Goal: Information Seeking & Learning: Learn about a topic

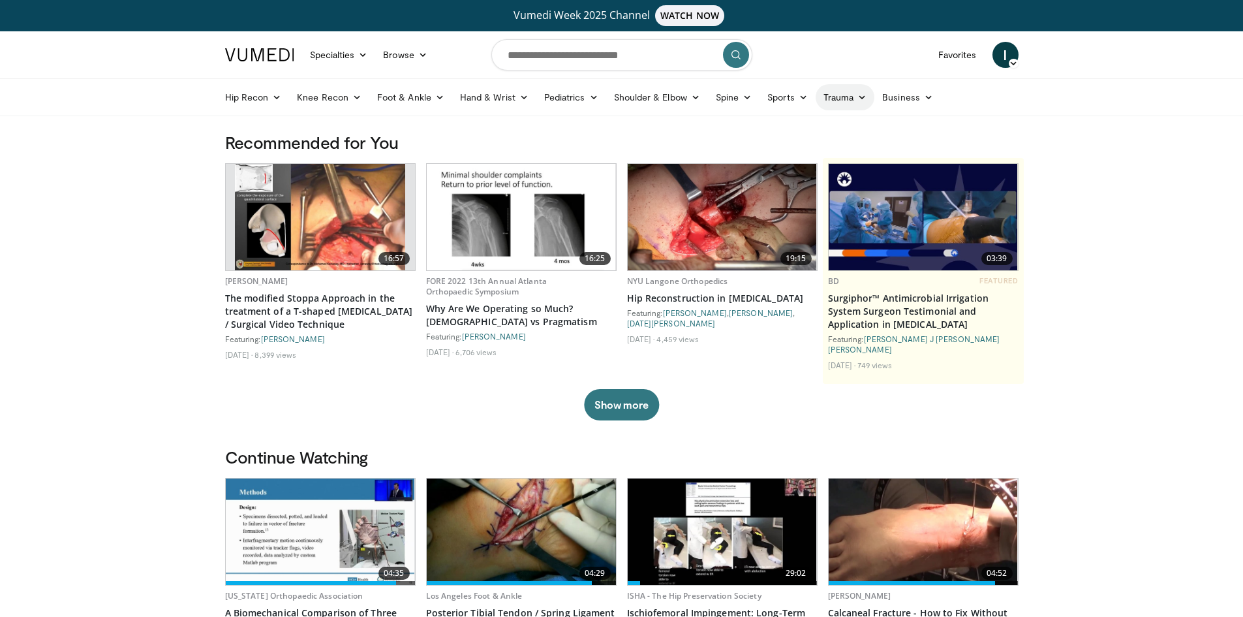
click at [860, 96] on icon at bounding box center [862, 97] width 9 height 9
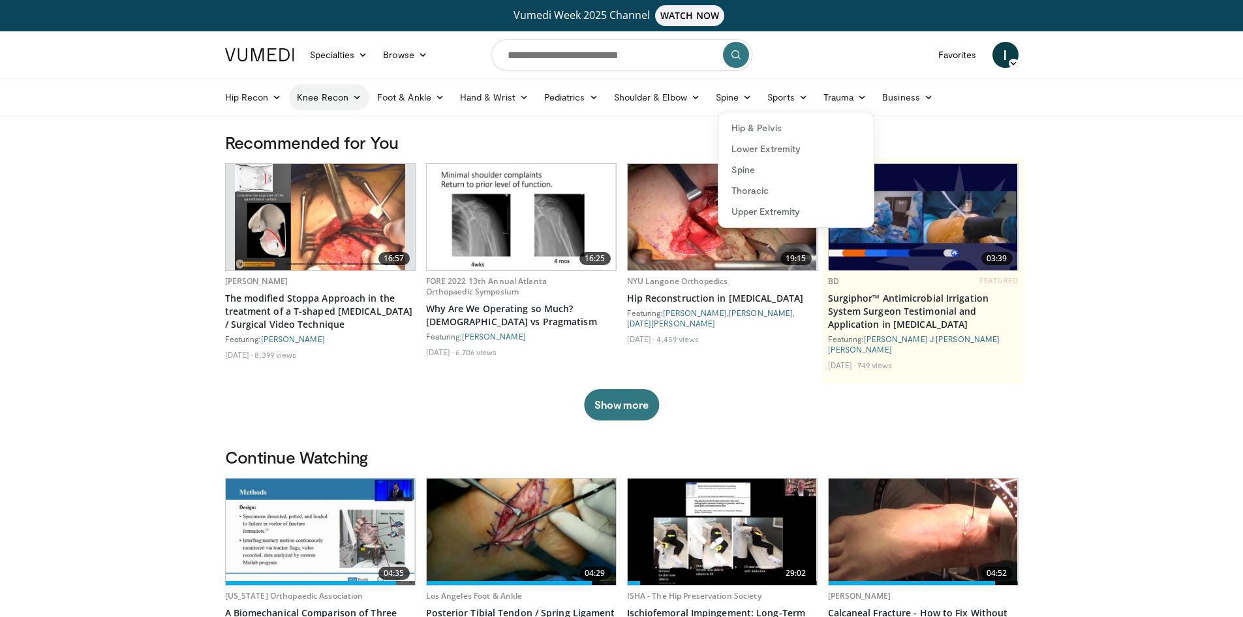
click at [336, 97] on link "Knee Recon" at bounding box center [329, 97] width 80 height 26
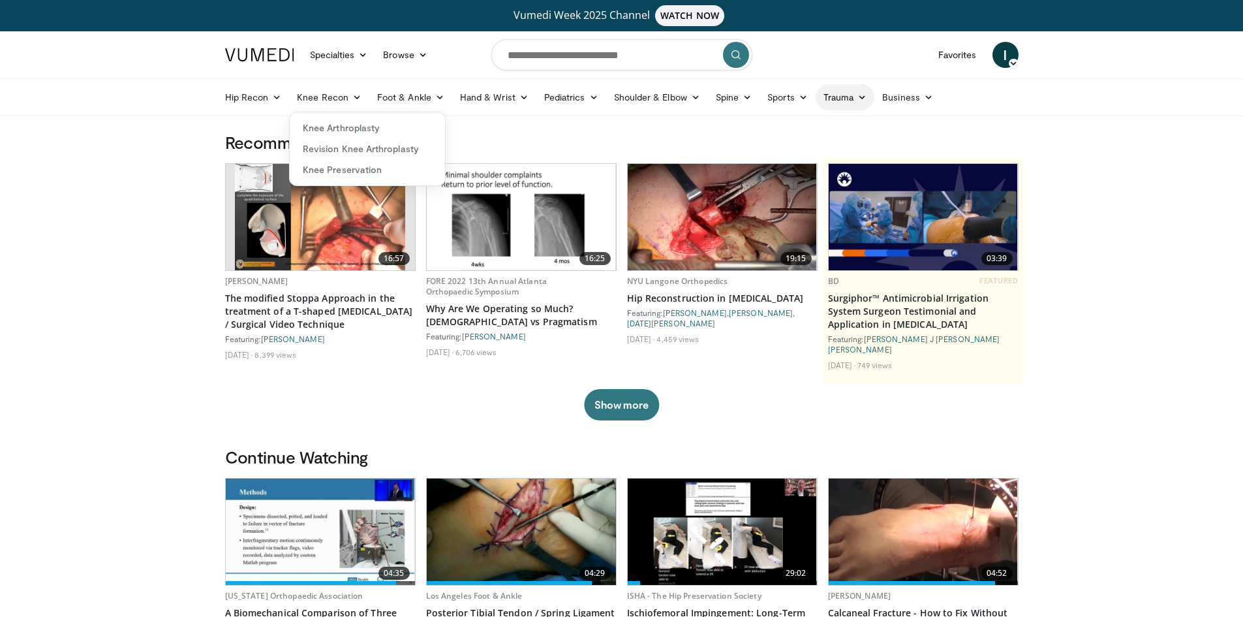
click at [862, 101] on icon at bounding box center [862, 97] width 9 height 9
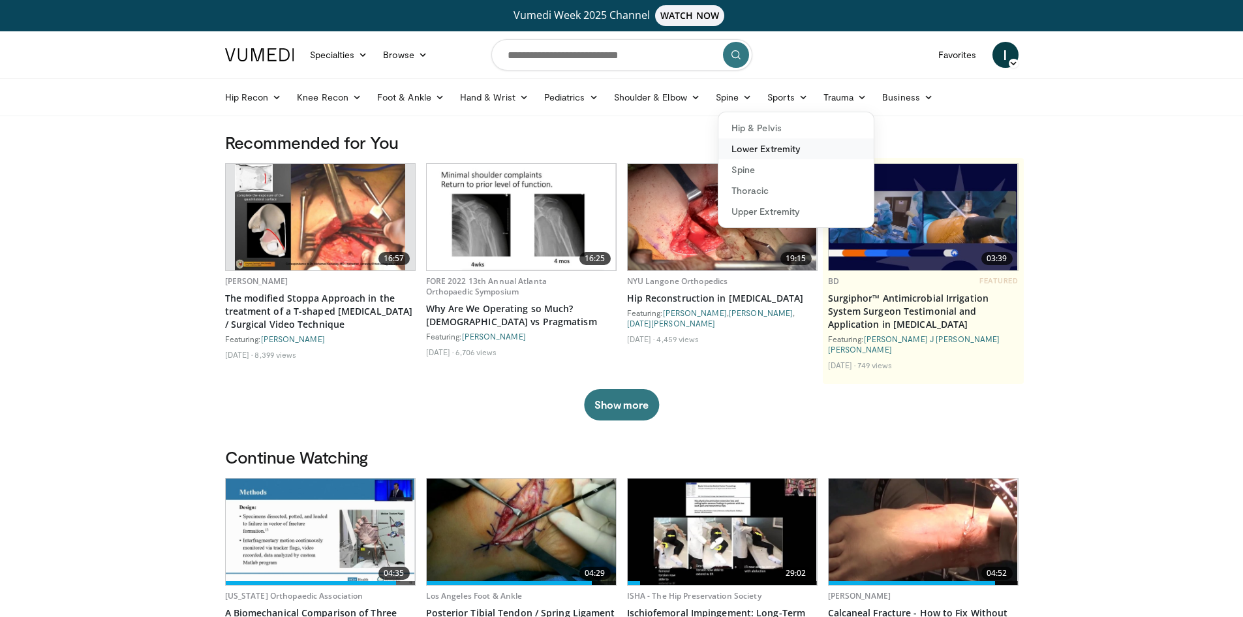
click at [780, 149] on link "Lower Extremity" at bounding box center [796, 148] width 155 height 21
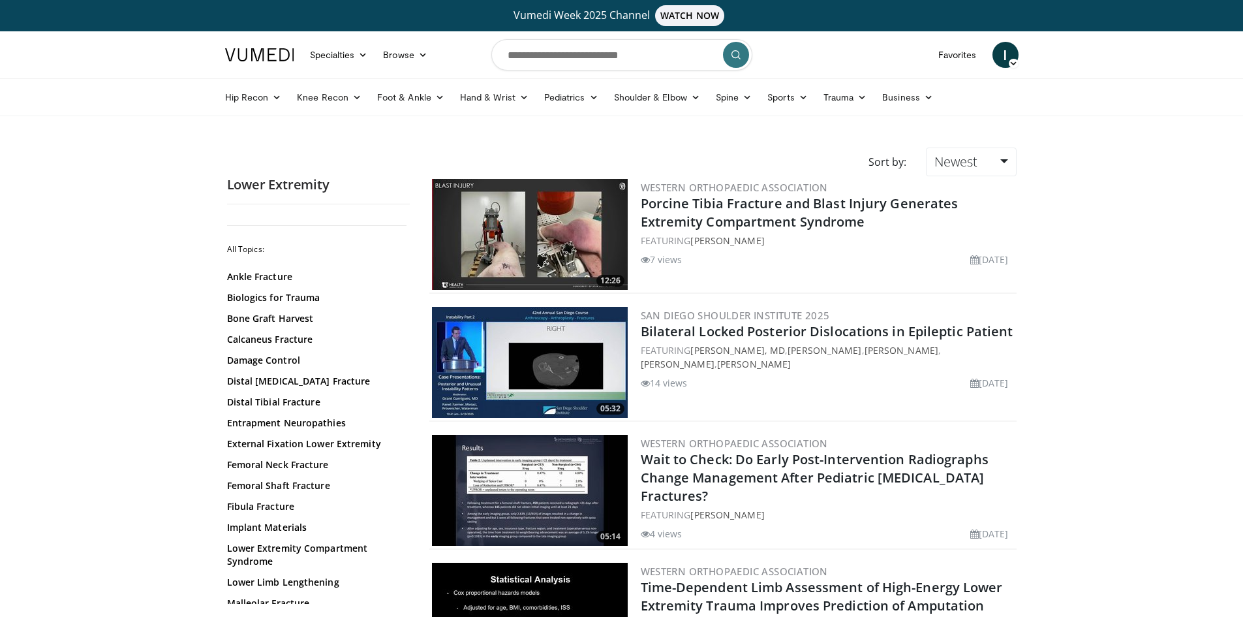
click at [1012, 62] on icon at bounding box center [1013, 63] width 9 height 9
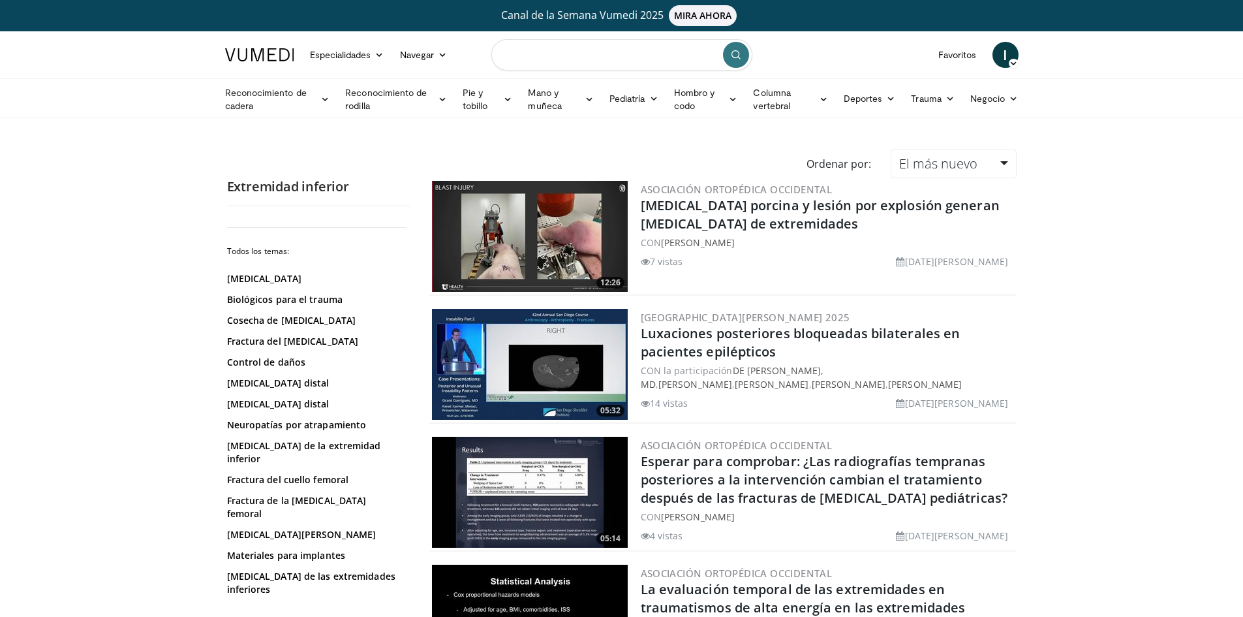
click at [588, 55] on input "Buscar temas, intervenciones" at bounding box center [622, 54] width 261 height 31
type input "**********"
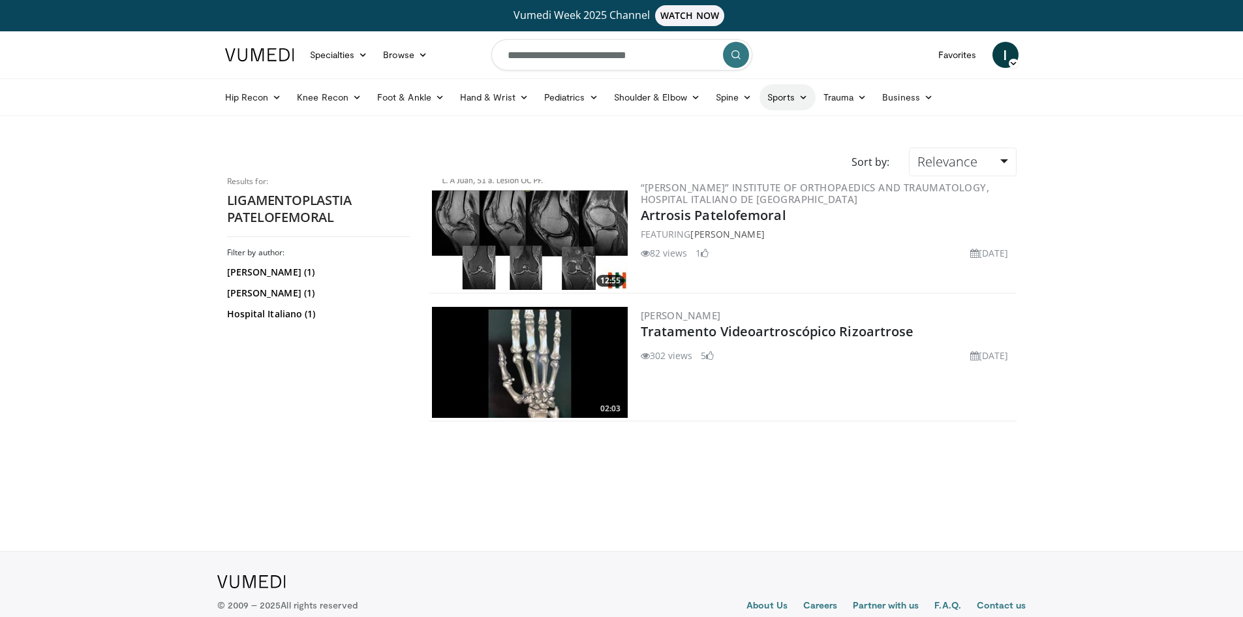
click at [800, 97] on icon at bounding box center [803, 97] width 9 height 9
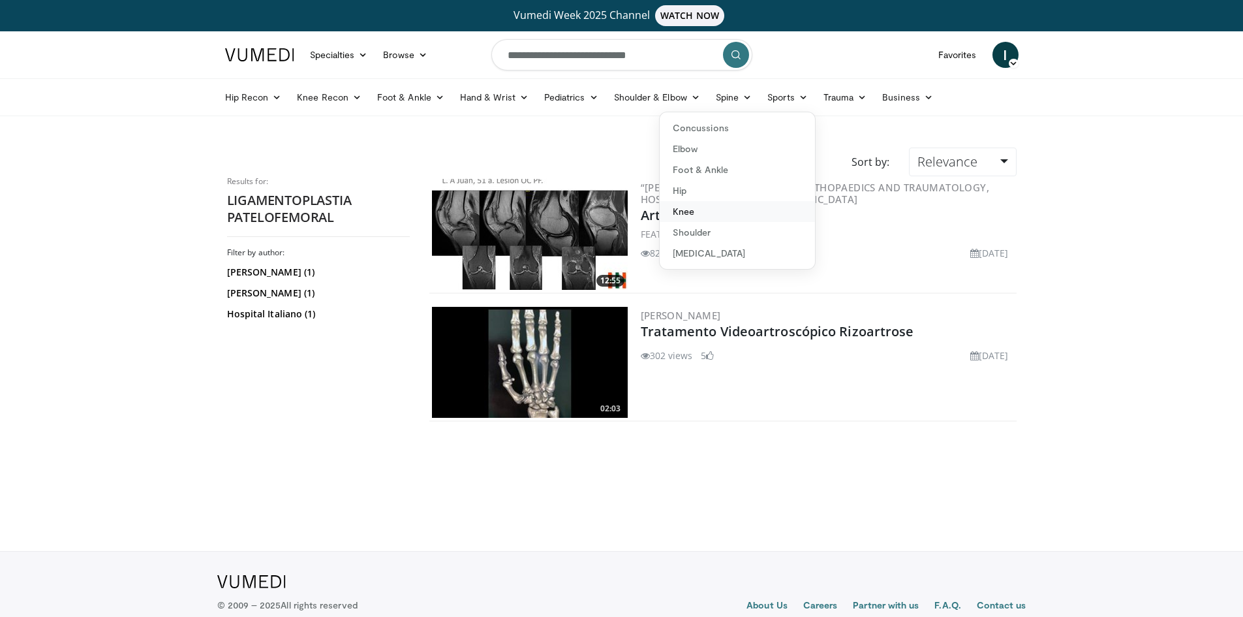
click at [676, 214] on link "Knee" at bounding box center [737, 211] width 155 height 21
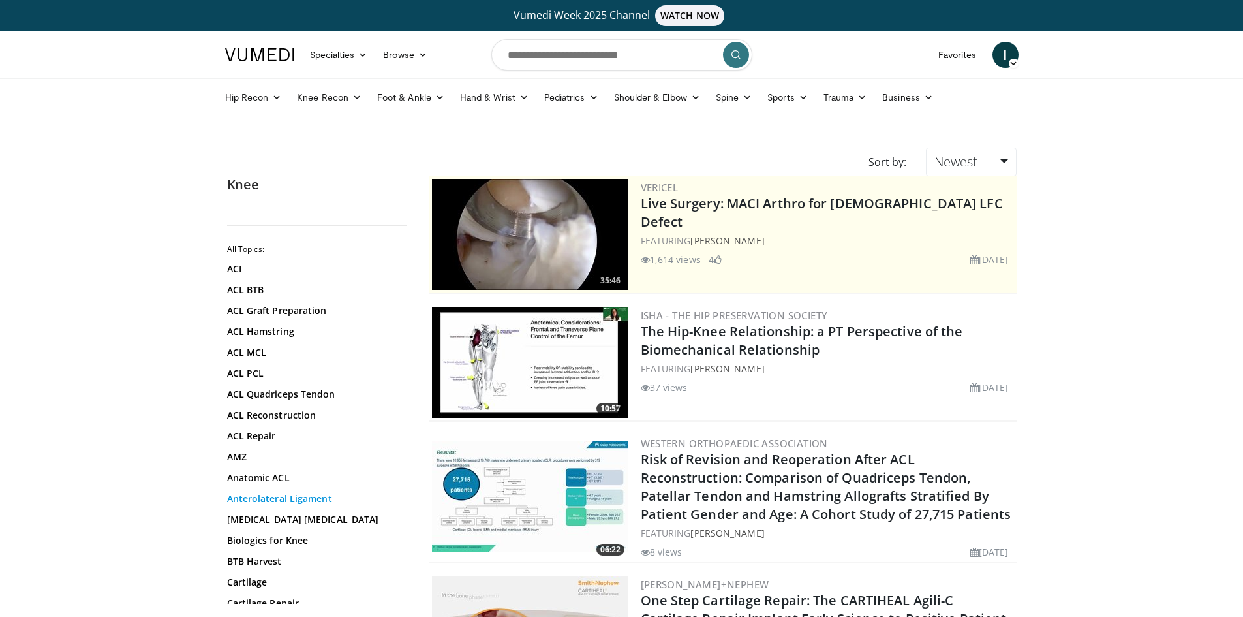
click at [324, 499] on link "Anterolateral Ligament" at bounding box center [315, 498] width 176 height 13
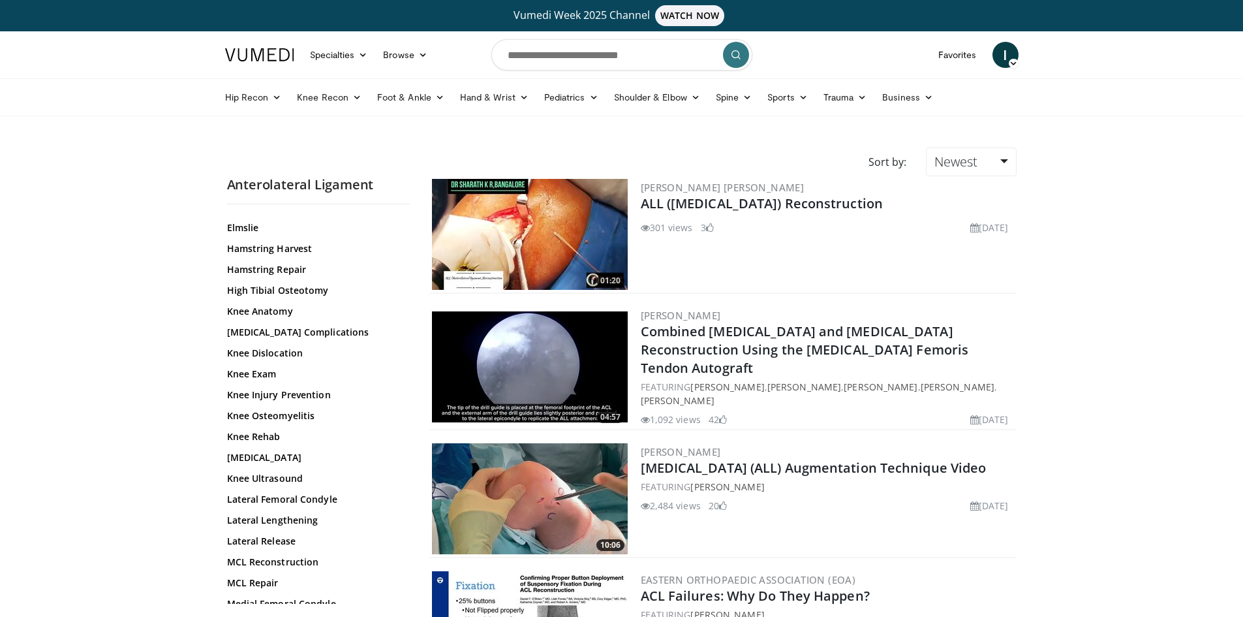
scroll to position [522, 0]
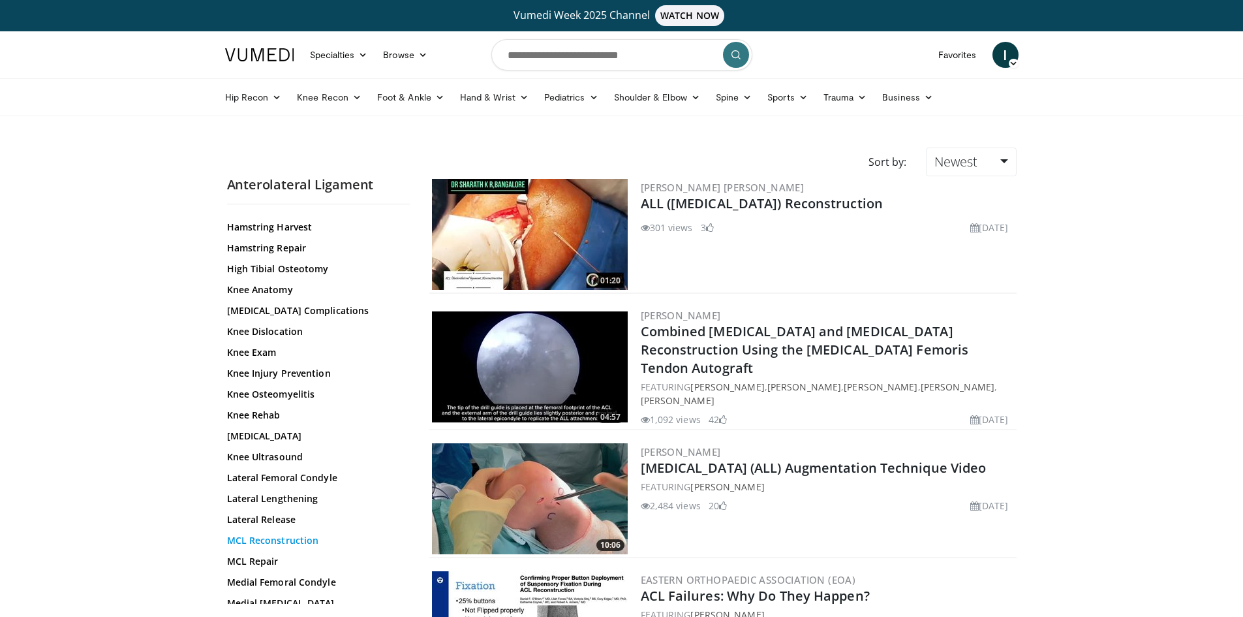
click at [306, 537] on link "MCL Reconstruction" at bounding box center [315, 540] width 176 height 13
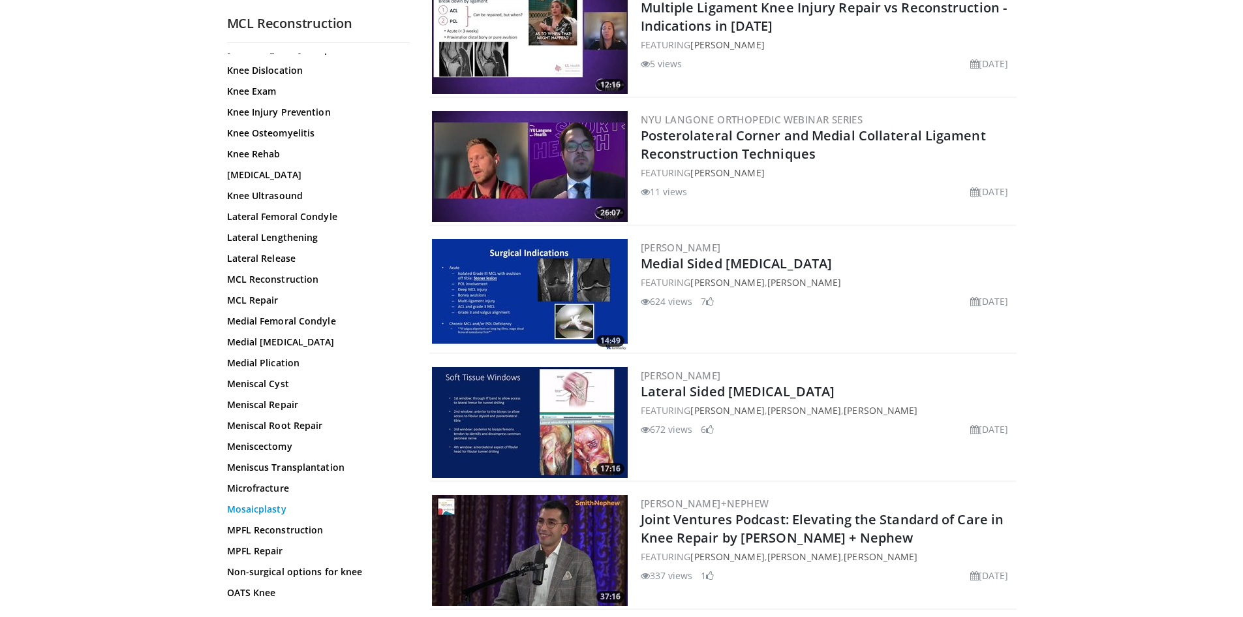
scroll to position [653, 0]
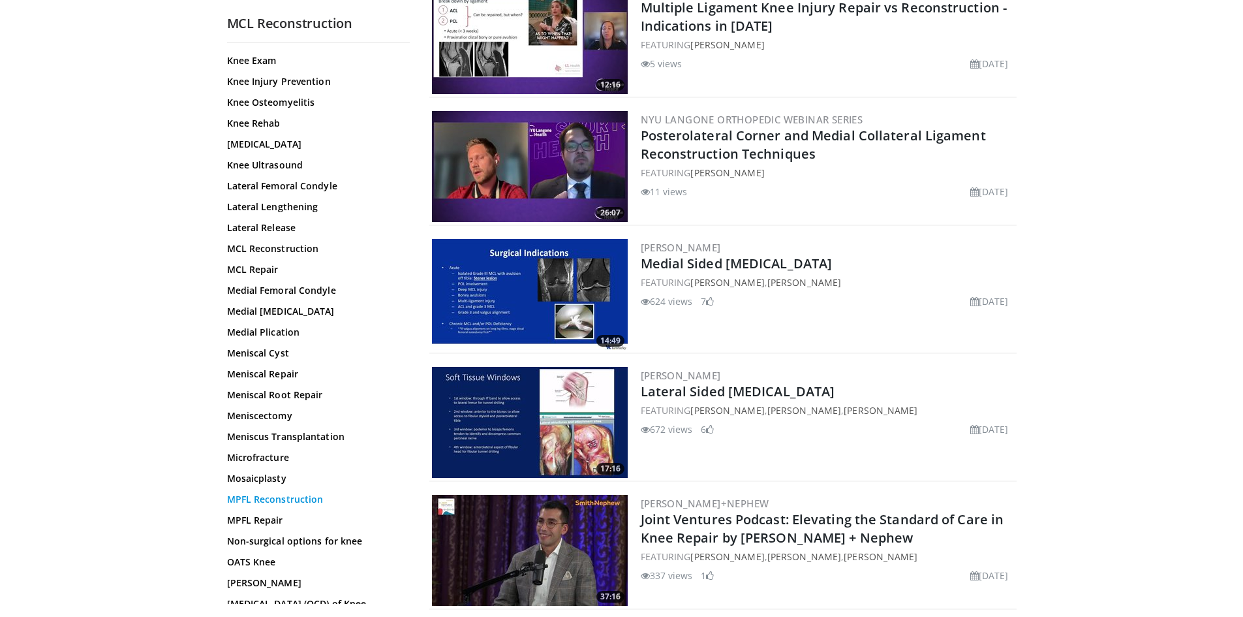
click at [299, 497] on link "MPFL Reconstruction" at bounding box center [315, 499] width 176 height 13
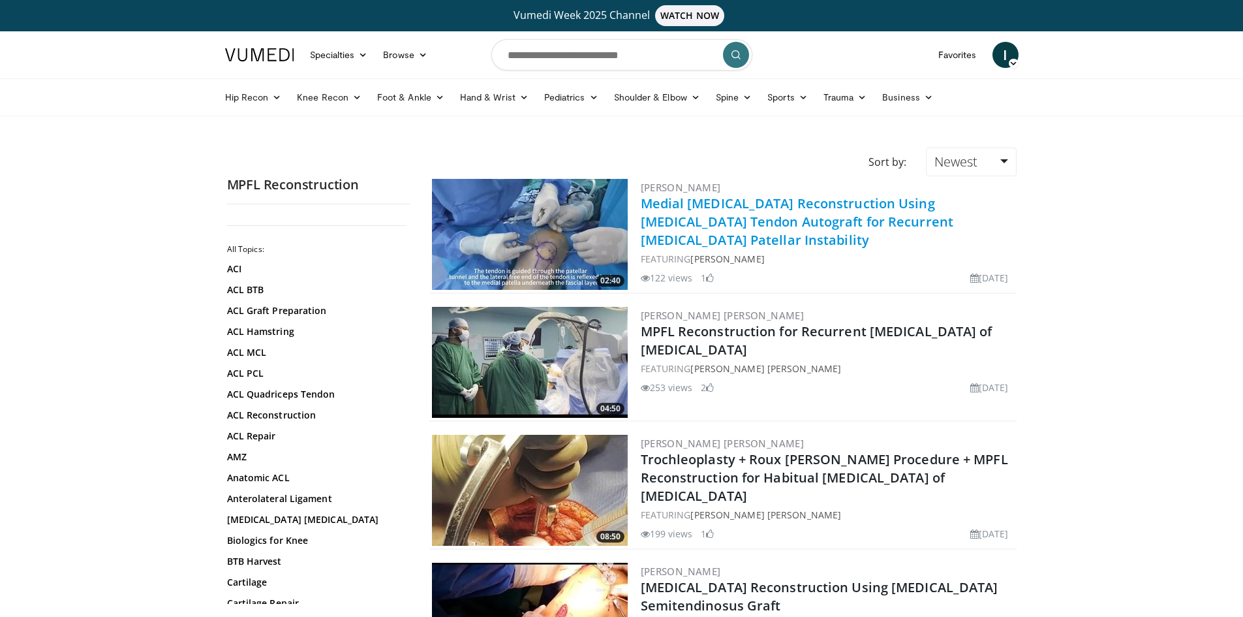
click at [758, 233] on link "Medial Patellar Ligament Reconstruction Using Peroneus Longus Tendon Autograft …" at bounding box center [797, 222] width 313 height 54
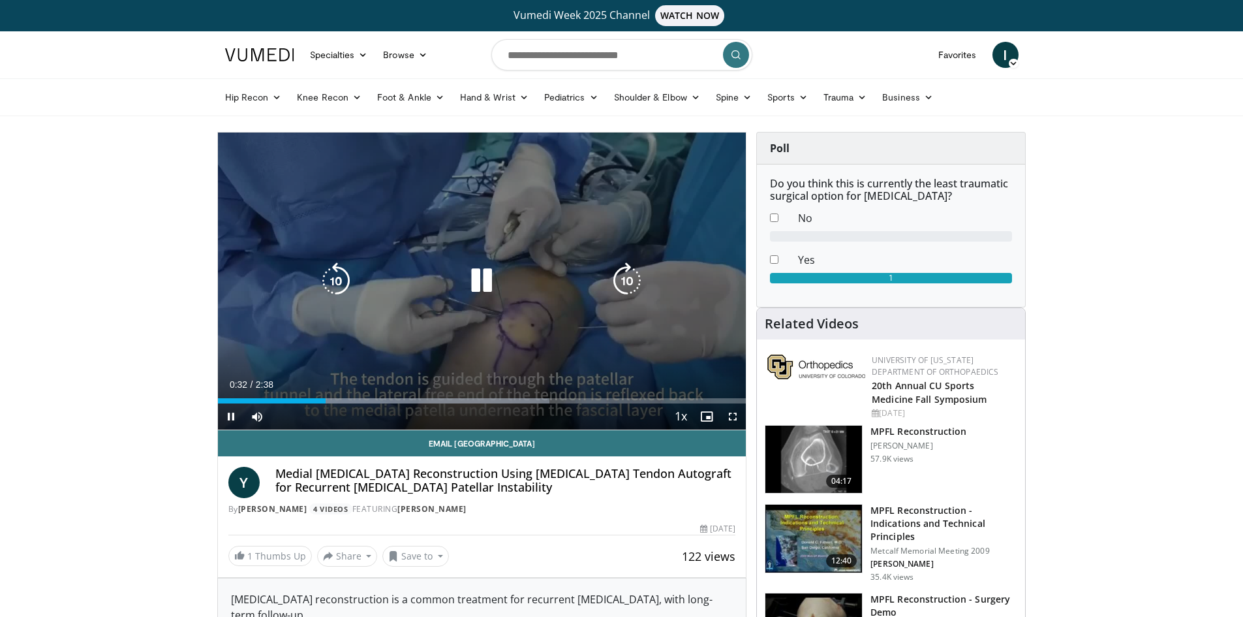
click at [485, 283] on icon "Video Player" at bounding box center [481, 280] width 37 height 37
click at [474, 279] on icon "Video Player" at bounding box center [481, 280] width 37 height 37
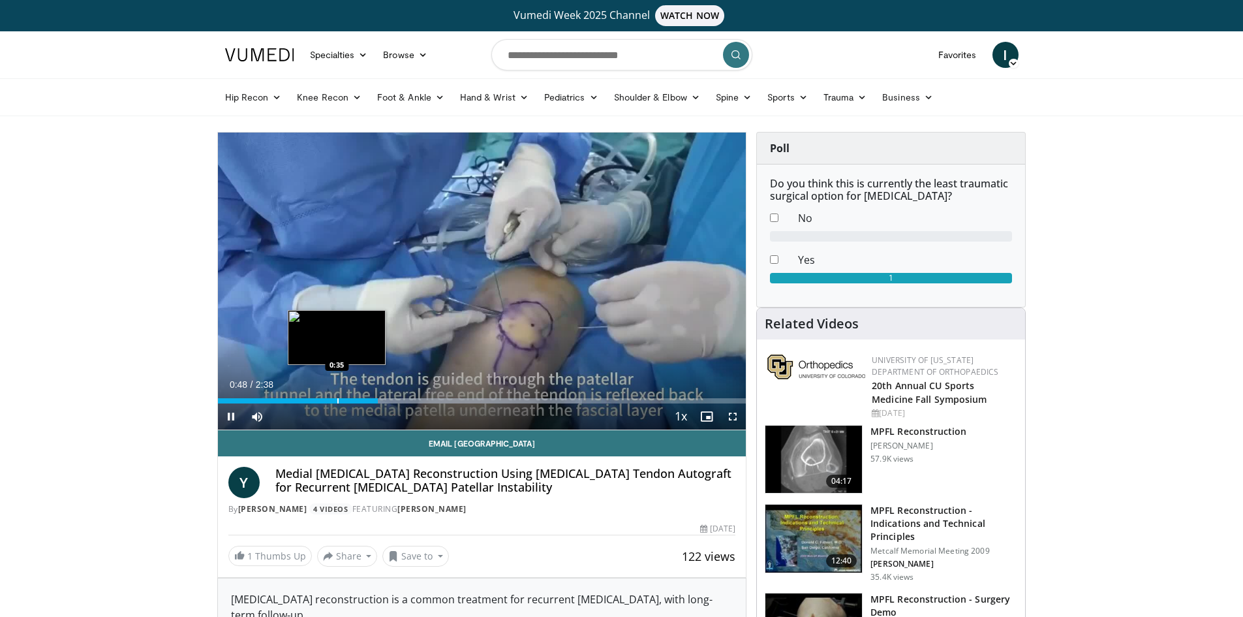
click at [337, 398] on div "Progress Bar" at bounding box center [337, 400] width 1 height 5
click at [315, 398] on video-js "**********" at bounding box center [482, 282] width 529 height 298
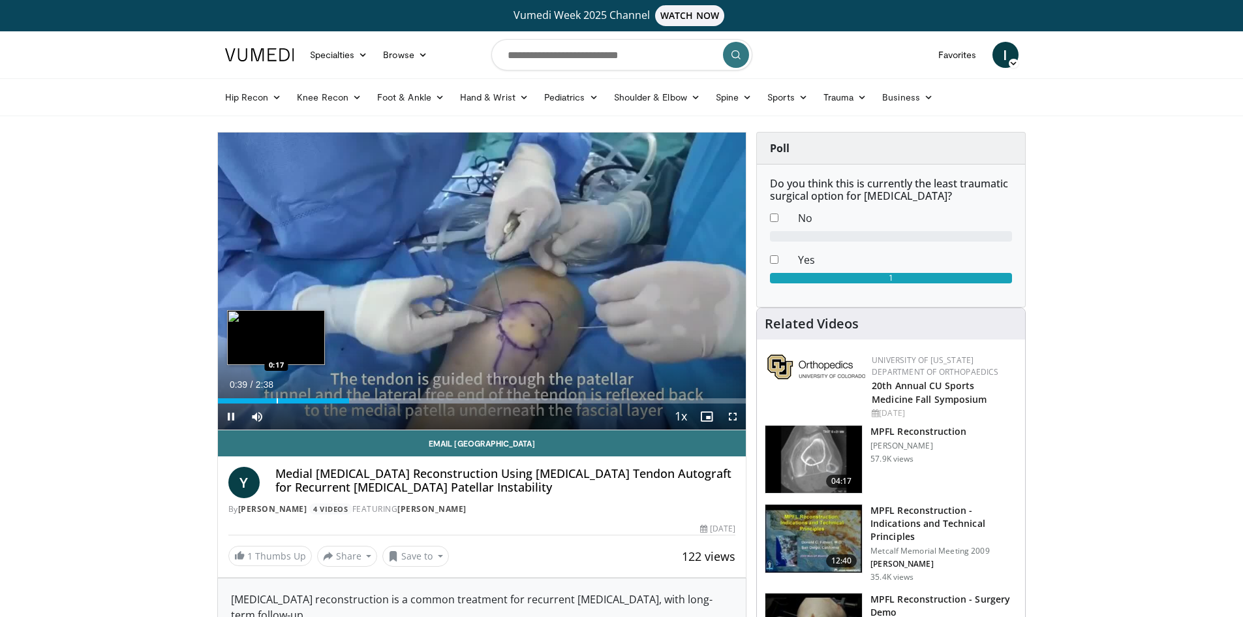
click at [277, 399] on div "Progress Bar" at bounding box center [277, 400] width 1 height 5
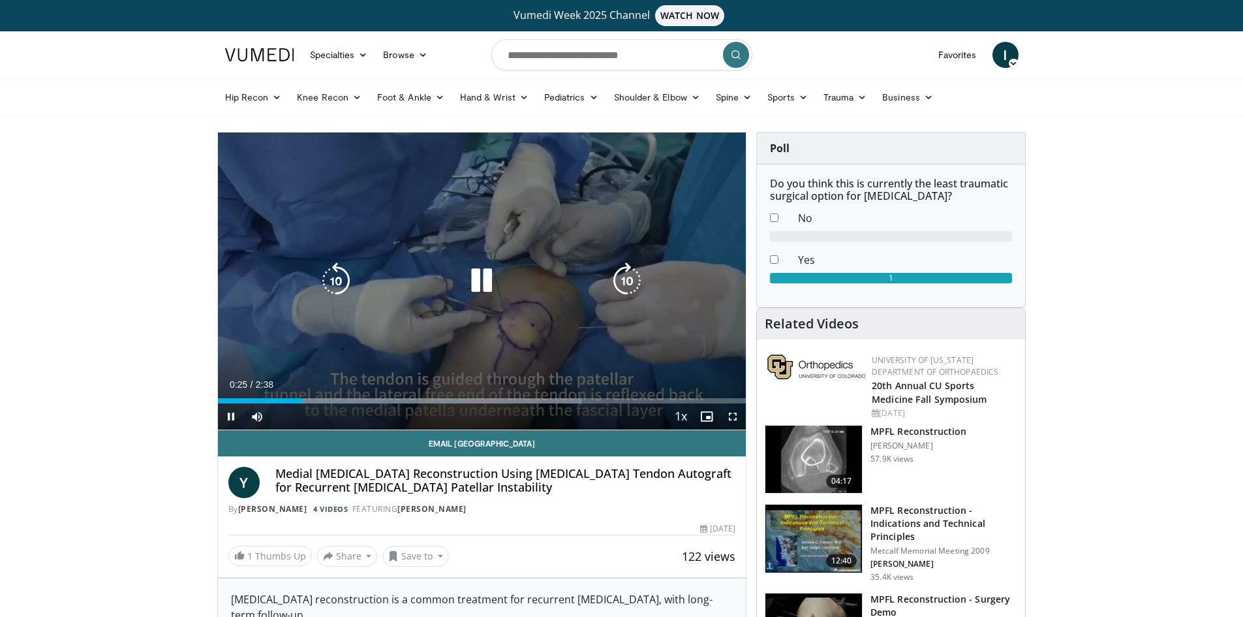
click at [474, 281] on icon "Video Player" at bounding box center [481, 280] width 37 height 37
click at [475, 275] on icon "Video Player" at bounding box center [481, 280] width 37 height 37
click at [698, 285] on div "10 seconds Tap to unmute" at bounding box center [482, 281] width 529 height 297
click at [479, 278] on icon "Video Player" at bounding box center [481, 280] width 37 height 37
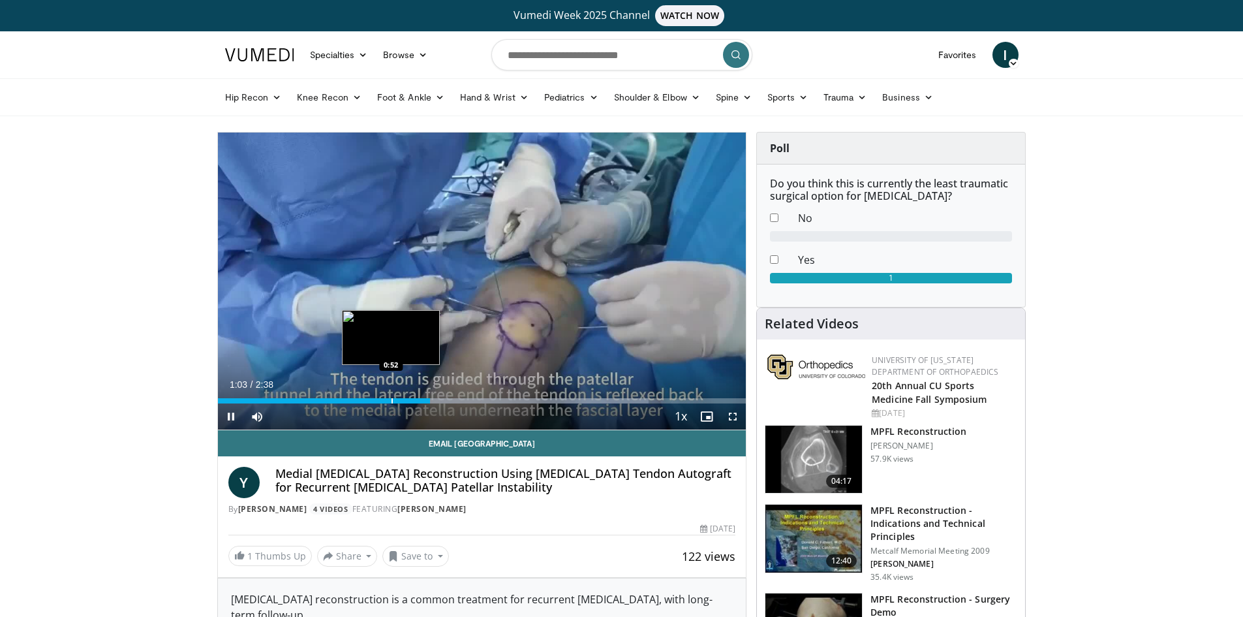
click at [392, 402] on div "Progress Bar" at bounding box center [392, 400] width 1 height 5
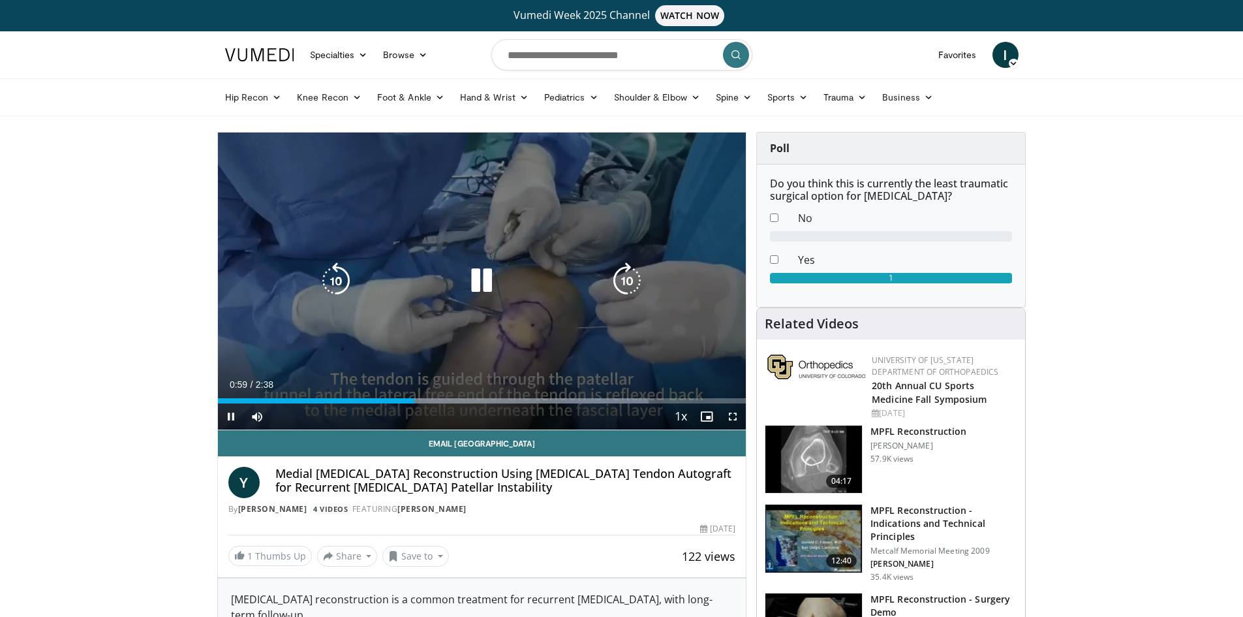
click at [480, 294] on icon "Video Player" at bounding box center [481, 280] width 37 height 37
click at [484, 278] on icon "Video Player" at bounding box center [481, 280] width 37 height 37
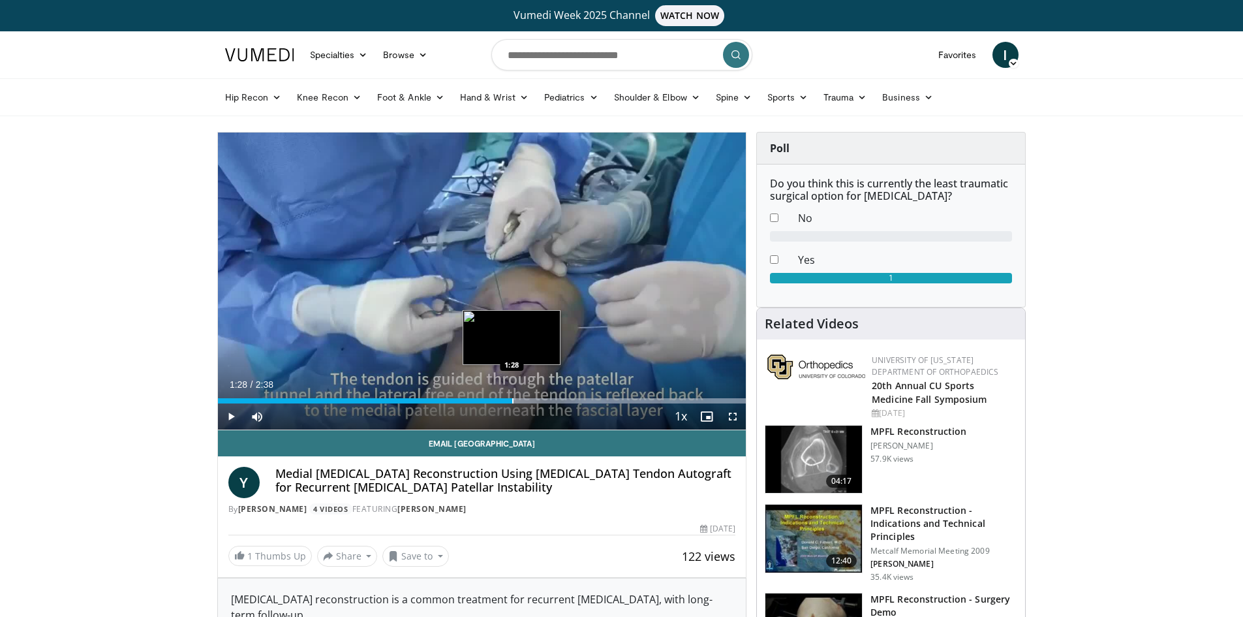
click at [512, 399] on div "Progress Bar" at bounding box center [512, 400] width 1 height 5
click at [484, 397] on div "Loaded : 100.00% 1:31 1:20" at bounding box center [482, 397] width 529 height 12
click at [467, 399] on div "Progress Bar" at bounding box center [467, 400] width 1 height 5
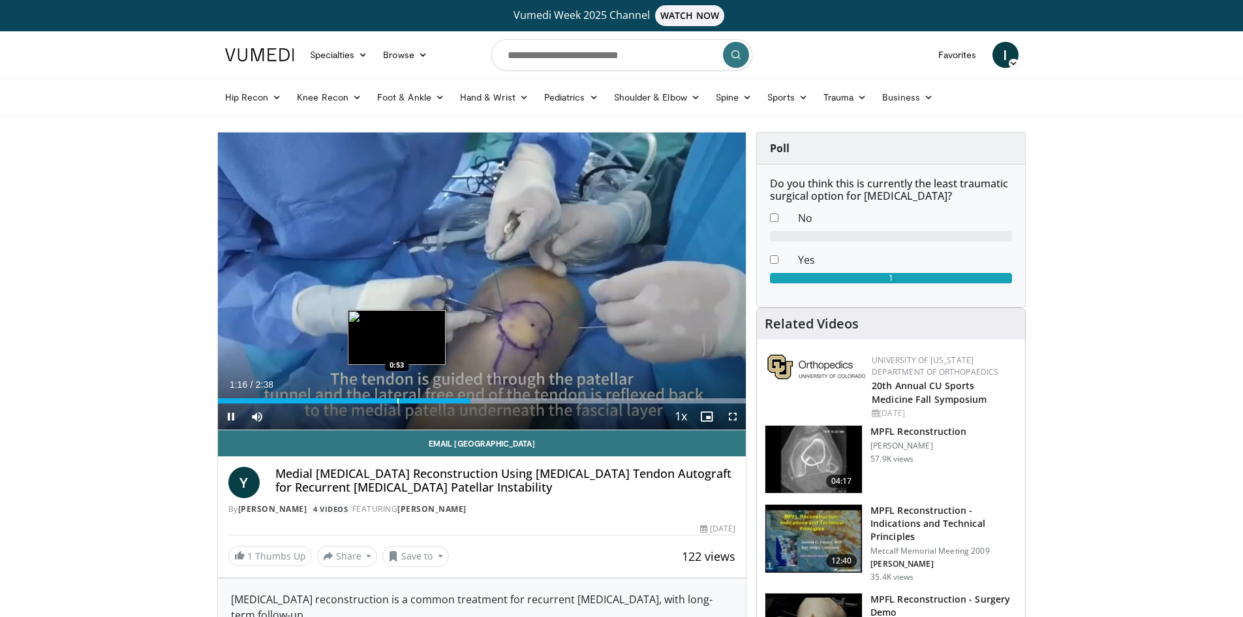
click at [398, 399] on div "Progress Bar" at bounding box center [398, 400] width 1 height 5
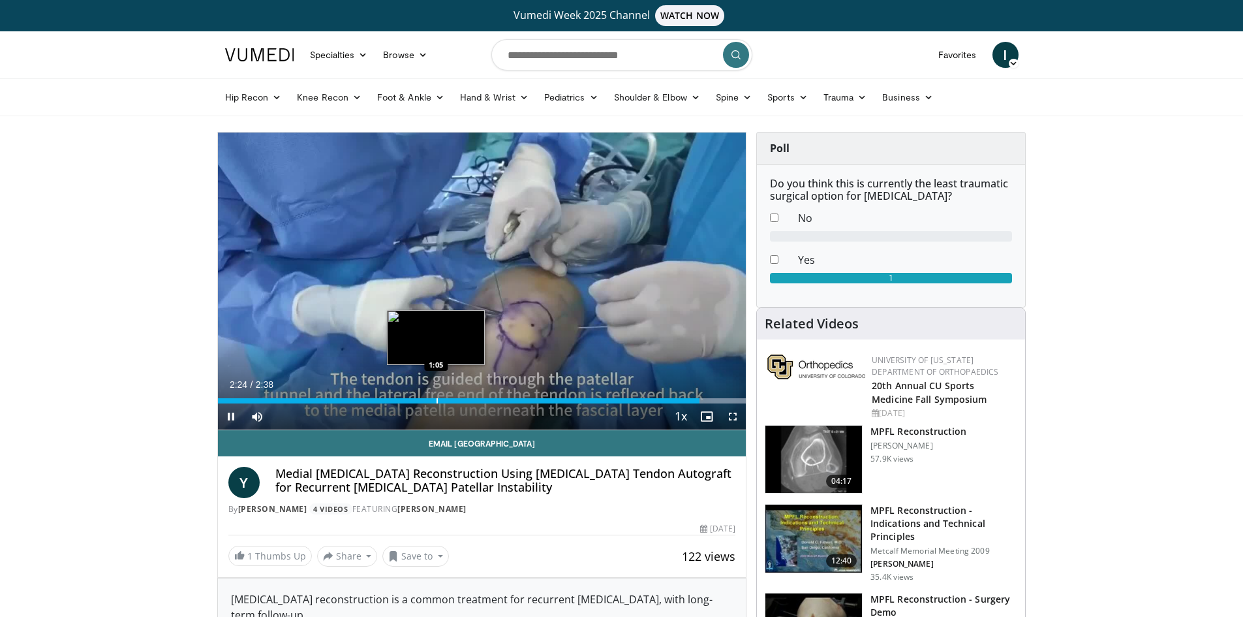
click at [436, 394] on div "Loaded : 100.00% 2:24 1:05" at bounding box center [482, 397] width 529 height 12
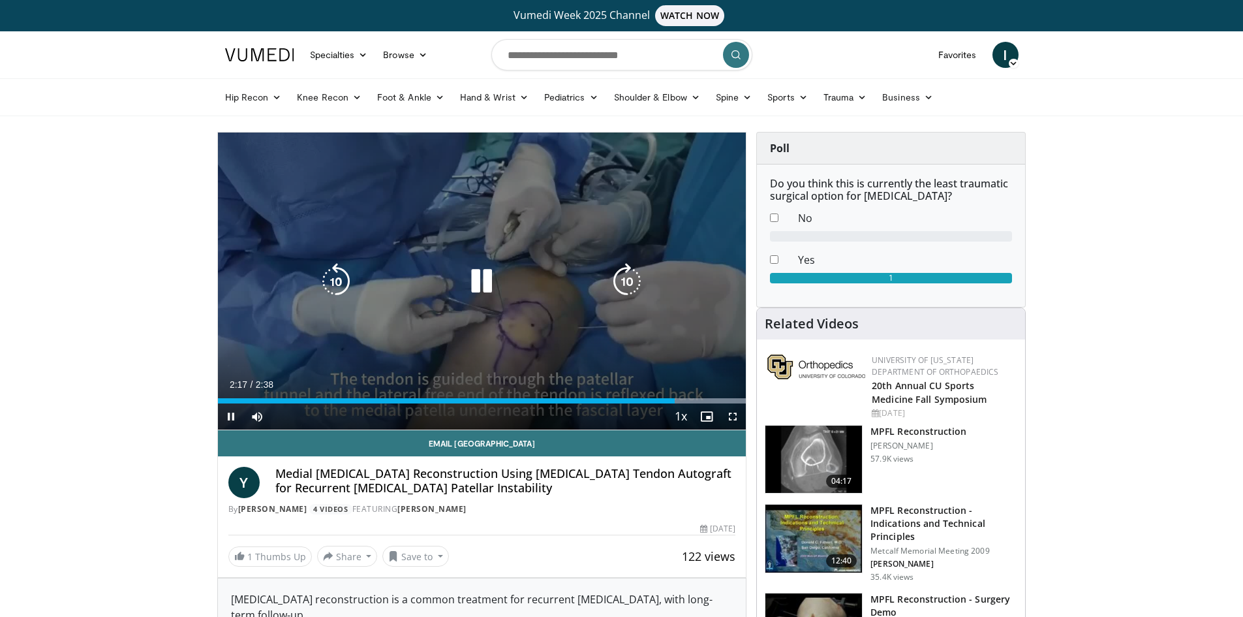
click at [486, 281] on icon "Video Player" at bounding box center [481, 281] width 37 height 37
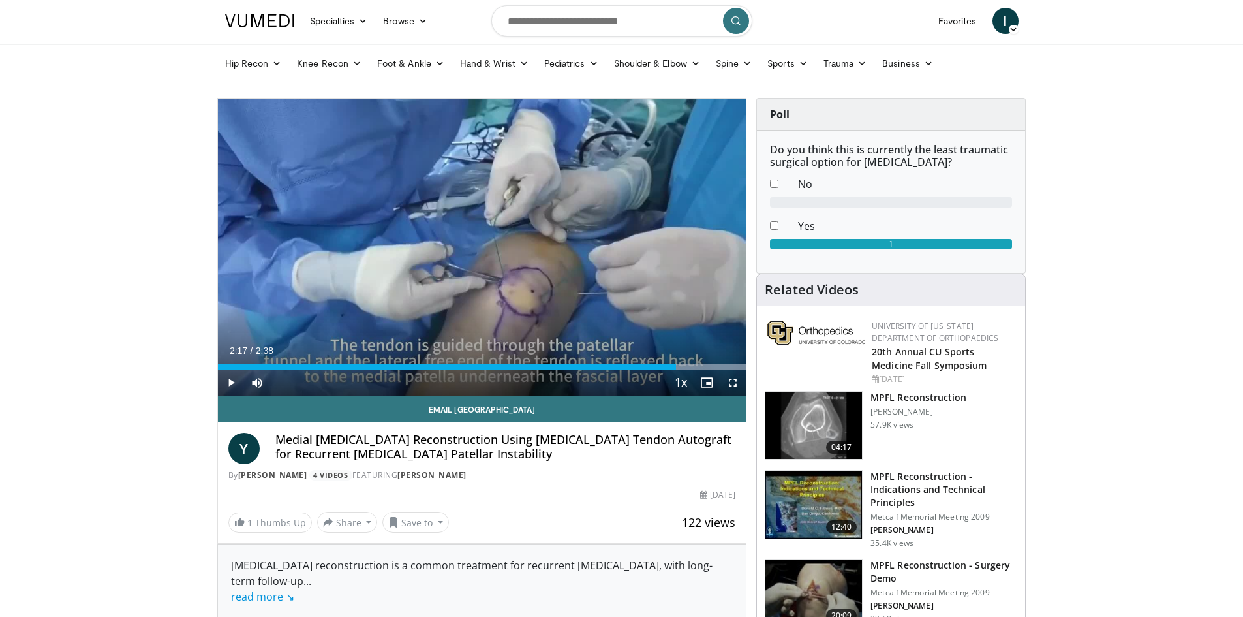
scroll to position [65, 0]
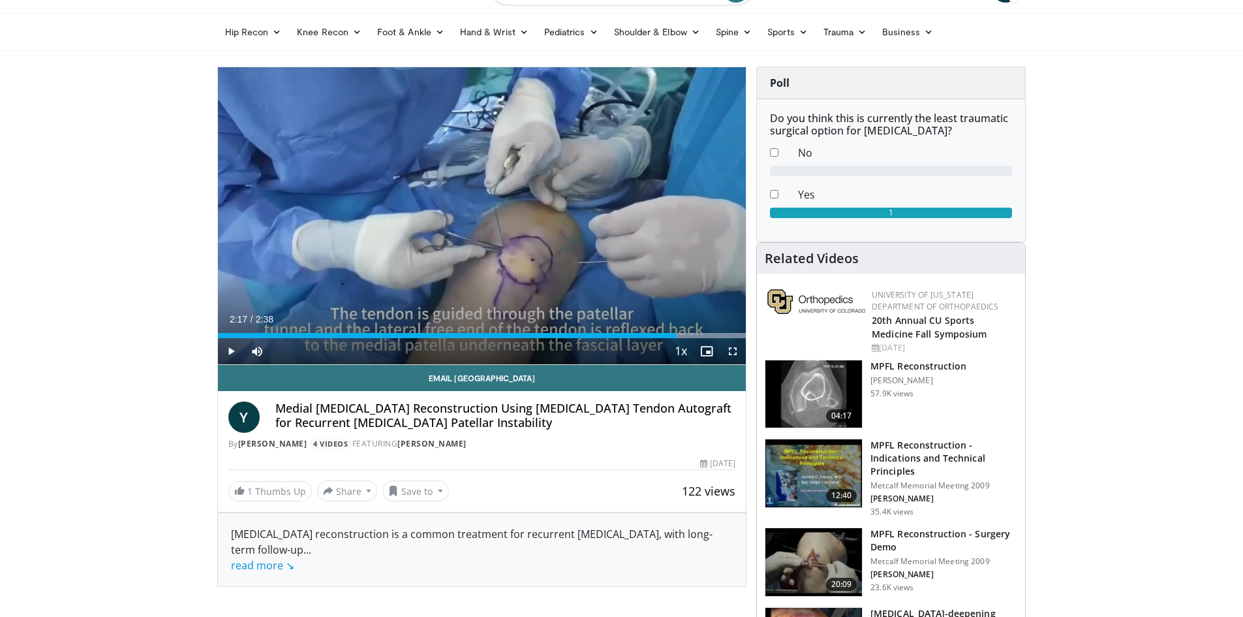
click at [901, 373] on div "MPFL Reconstruction Robert Burks 57.9K views" at bounding box center [919, 394] width 96 height 69
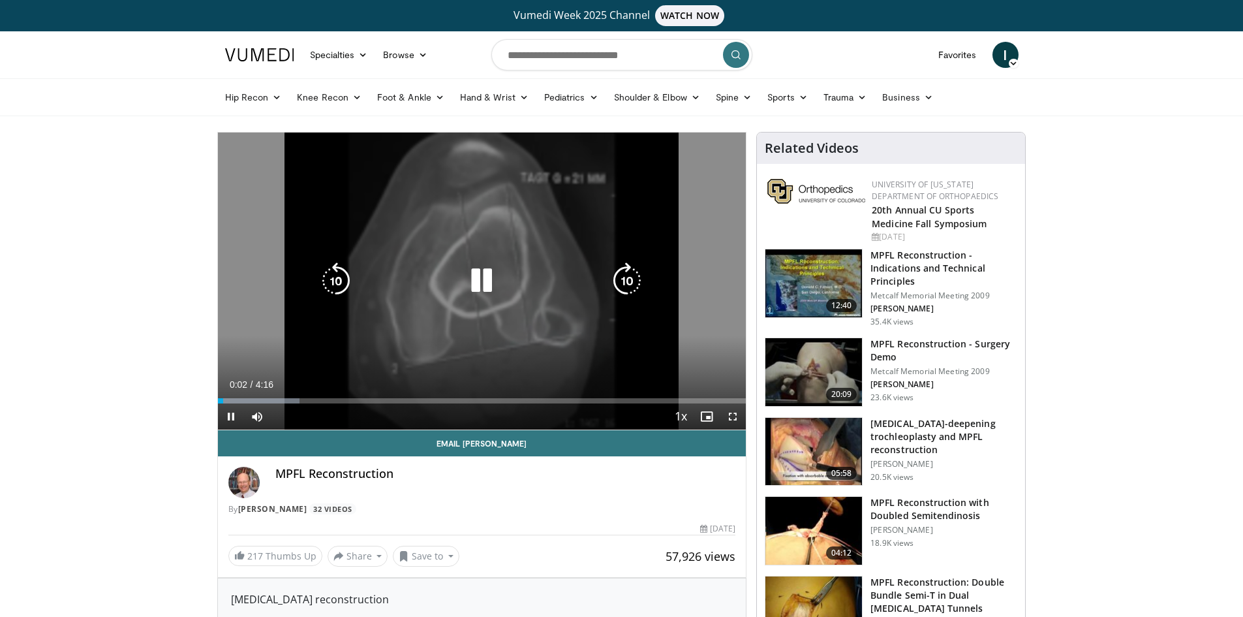
click at [477, 280] on icon "Video Player" at bounding box center [481, 280] width 37 height 37
click at [481, 277] on icon "Video Player" at bounding box center [481, 280] width 37 height 37
click at [478, 275] on icon "Video Player" at bounding box center [481, 280] width 37 height 37
